Goal: Obtain resource: Download file/media

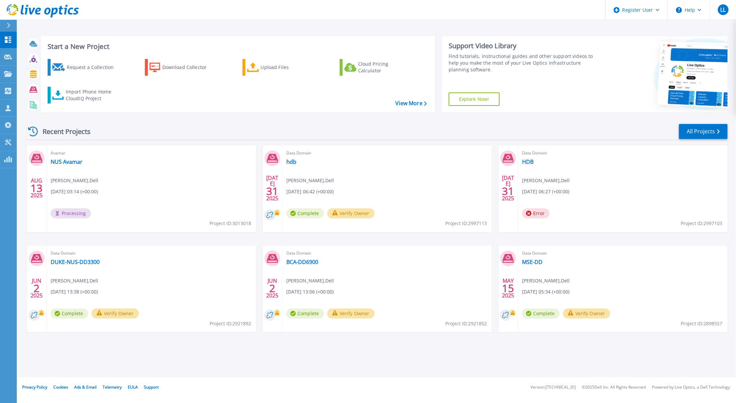
click at [76, 217] on span "Processing" at bounding box center [71, 213] width 40 height 10
click at [76, 212] on span "Processing" at bounding box center [71, 213] width 40 height 10
click at [57, 161] on link "NUS Avamar" at bounding box center [67, 162] width 32 height 7
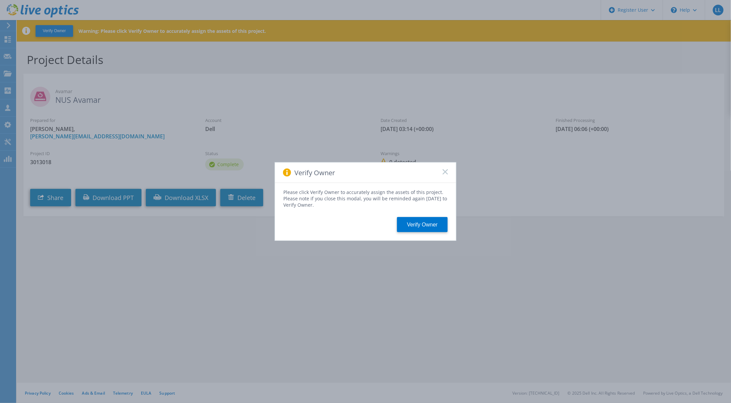
click at [449, 174] on div "Verify Owner" at bounding box center [365, 173] width 181 height 20
click at [447, 171] on icon at bounding box center [444, 171] width 5 height 5
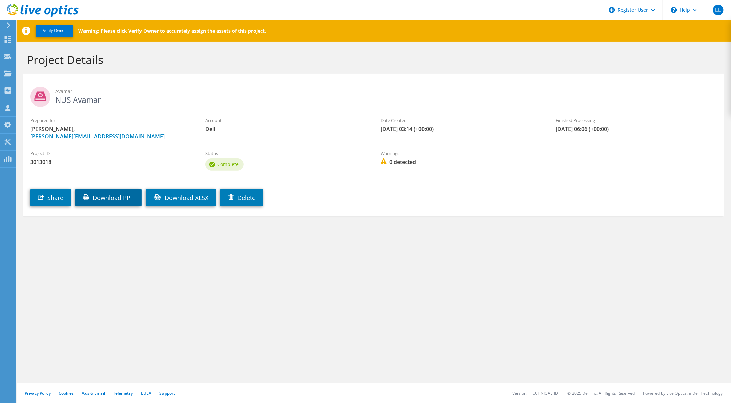
click at [107, 192] on link "Download PPT" at bounding box center [108, 197] width 66 height 17
click at [174, 201] on link "Download XLSX" at bounding box center [181, 197] width 70 height 17
